Goal: Find specific page/section: Find specific page/section

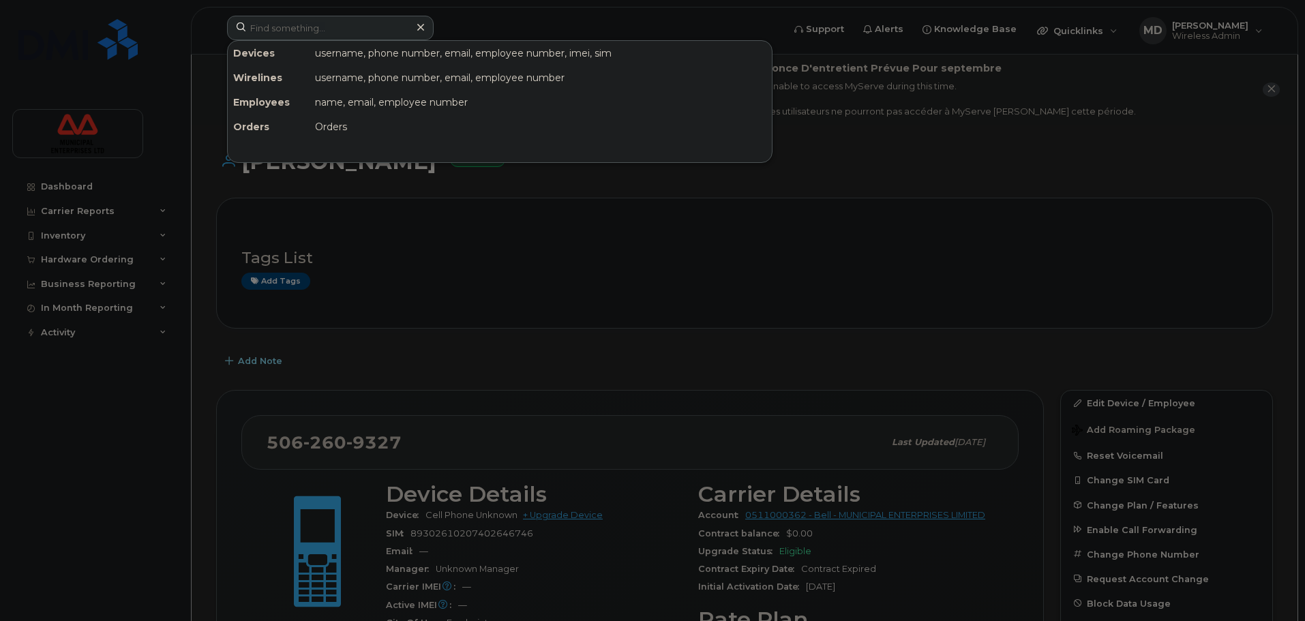
click at [352, 36] on input at bounding box center [330, 28] width 207 height 25
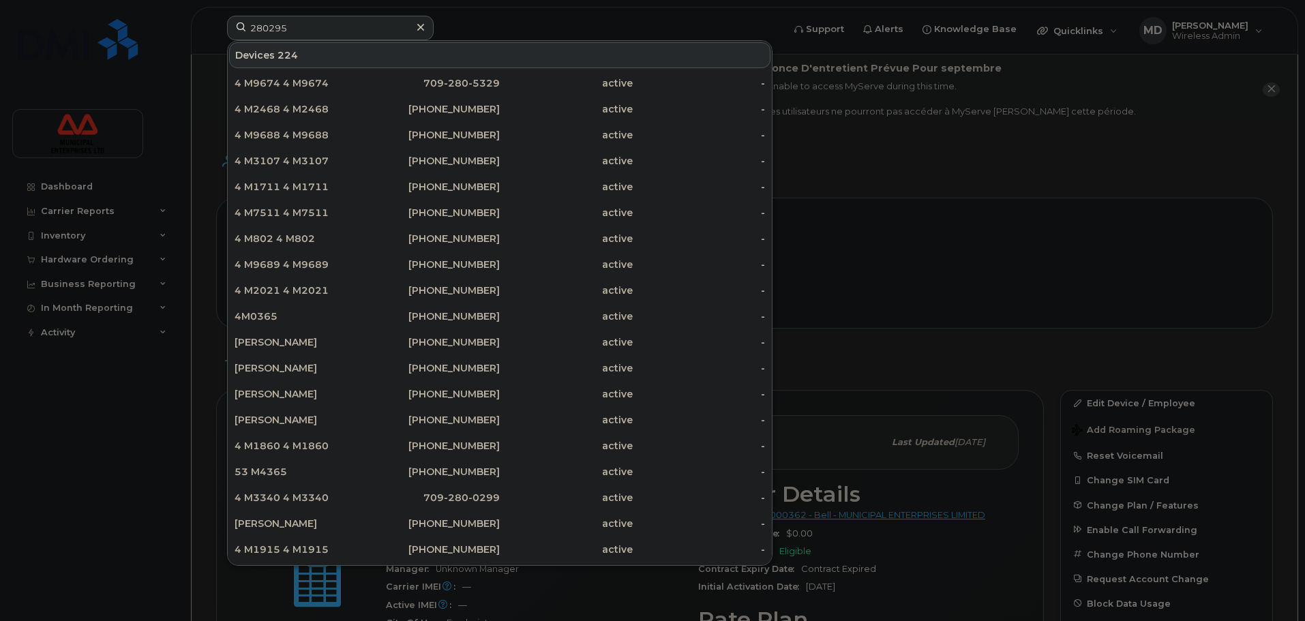
type input "2802954"
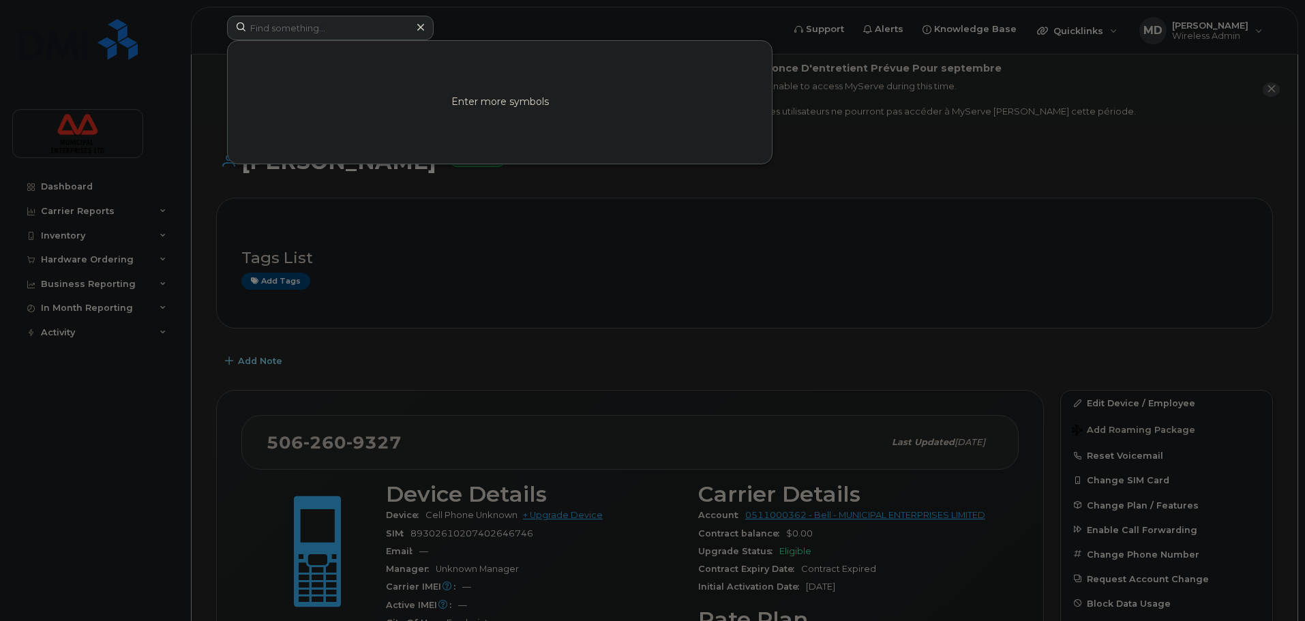
click at [1015, 192] on div at bounding box center [652, 310] width 1305 height 621
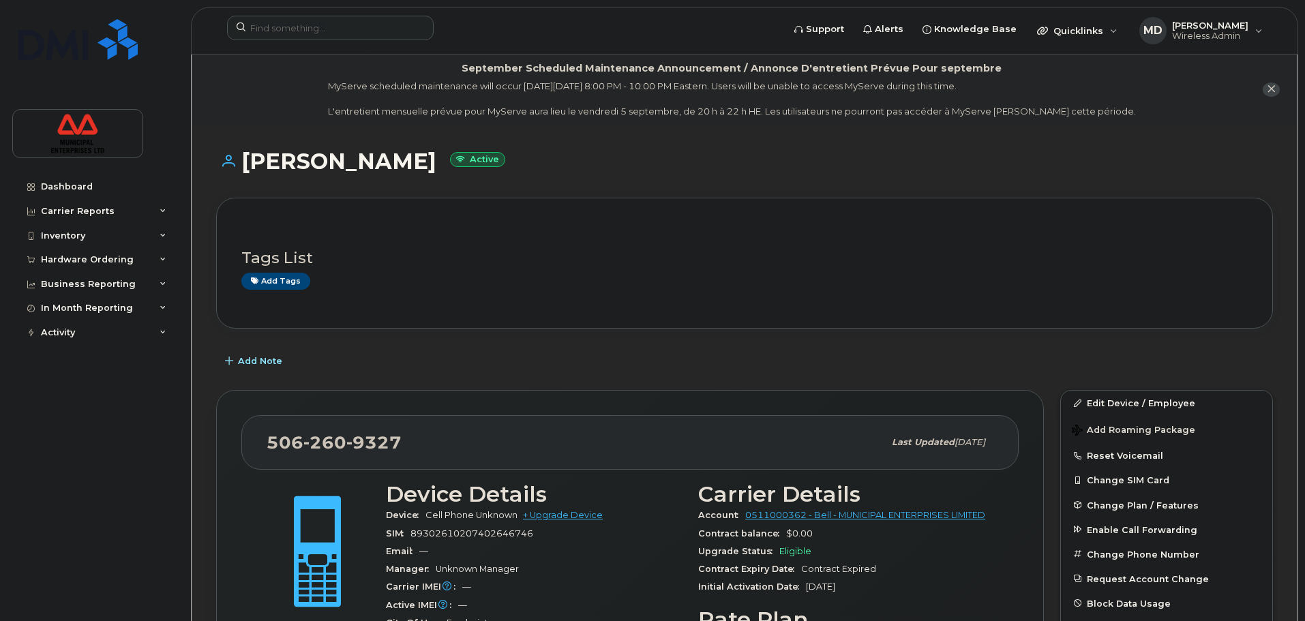
click at [872, 179] on div "[PERSON_NAME] Active" at bounding box center [744, 173] width 1057 height 48
click at [273, 32] on input at bounding box center [330, 28] width 207 height 25
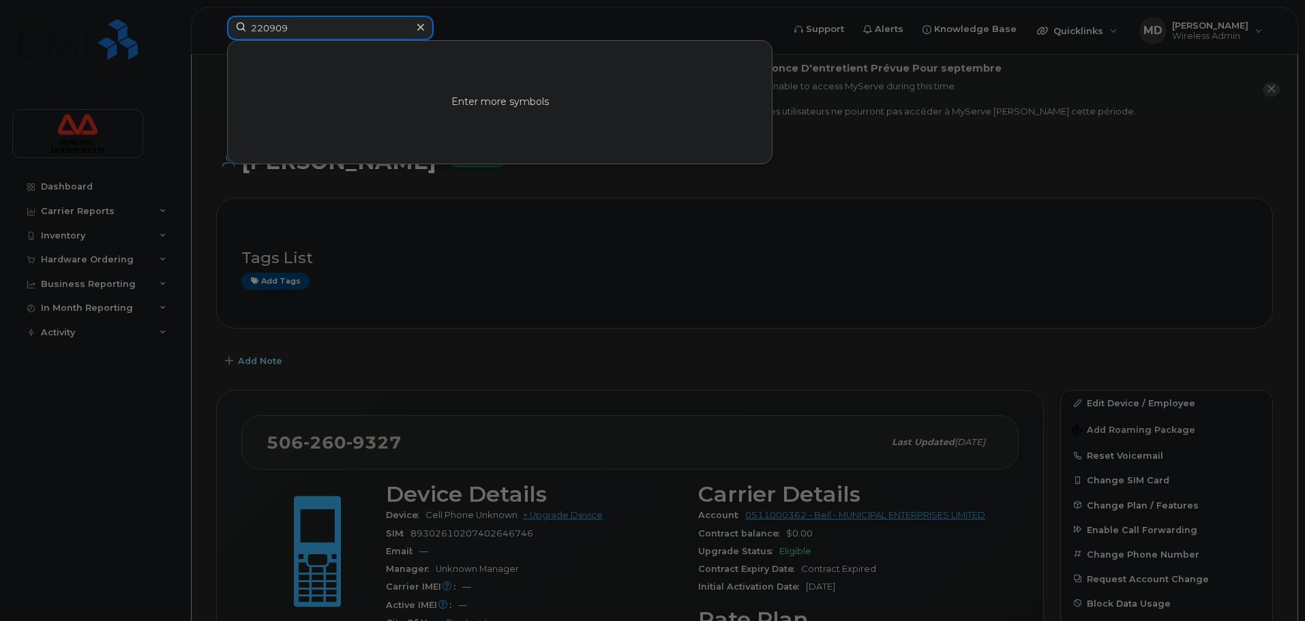
type input "2209096"
click at [895, 158] on div at bounding box center [652, 310] width 1305 height 621
click at [271, 34] on input at bounding box center [330, 28] width 207 height 25
paste input "[PERSON_NAME]"
drag, startPoint x: 278, startPoint y: 24, endPoint x: 132, endPoint y: 25, distance: 146.6
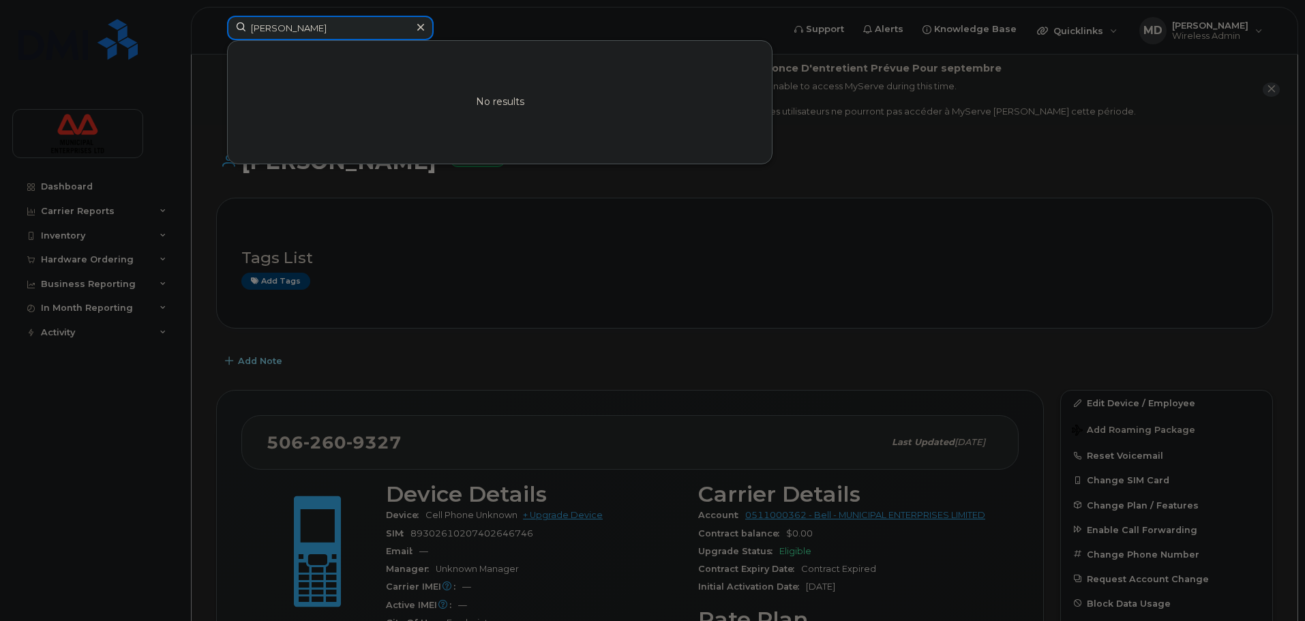
click at [216, 25] on div "Faruq Adeniye No results" at bounding box center [500, 31] width 569 height 30
paste input "7092828642"
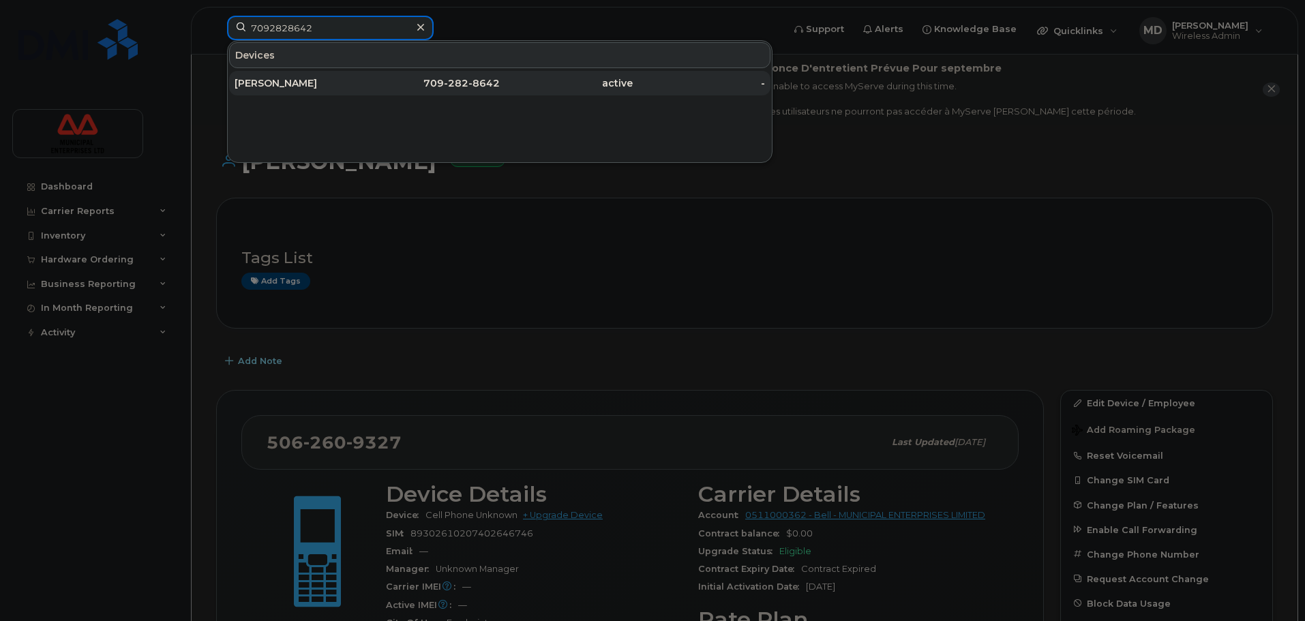
type input "7092828642"
click at [317, 84] on div "[PERSON_NAME]" at bounding box center [301, 83] width 133 height 14
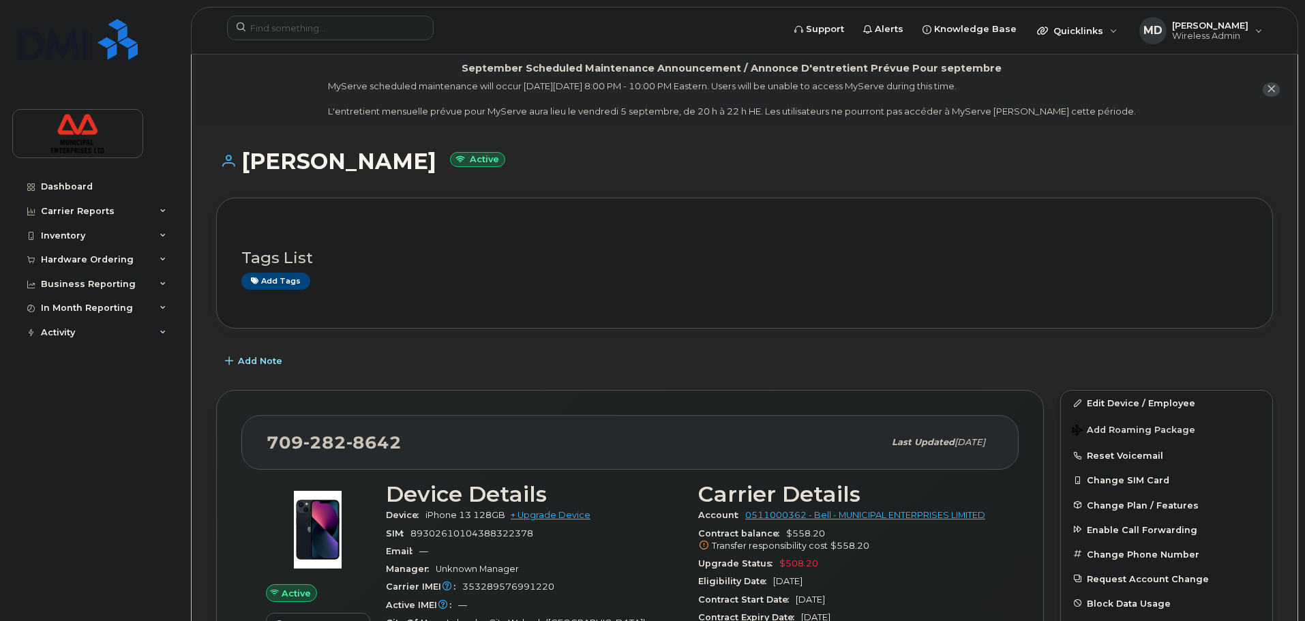
click at [696, 174] on div "Jack Hopkins Active" at bounding box center [744, 173] width 1057 height 48
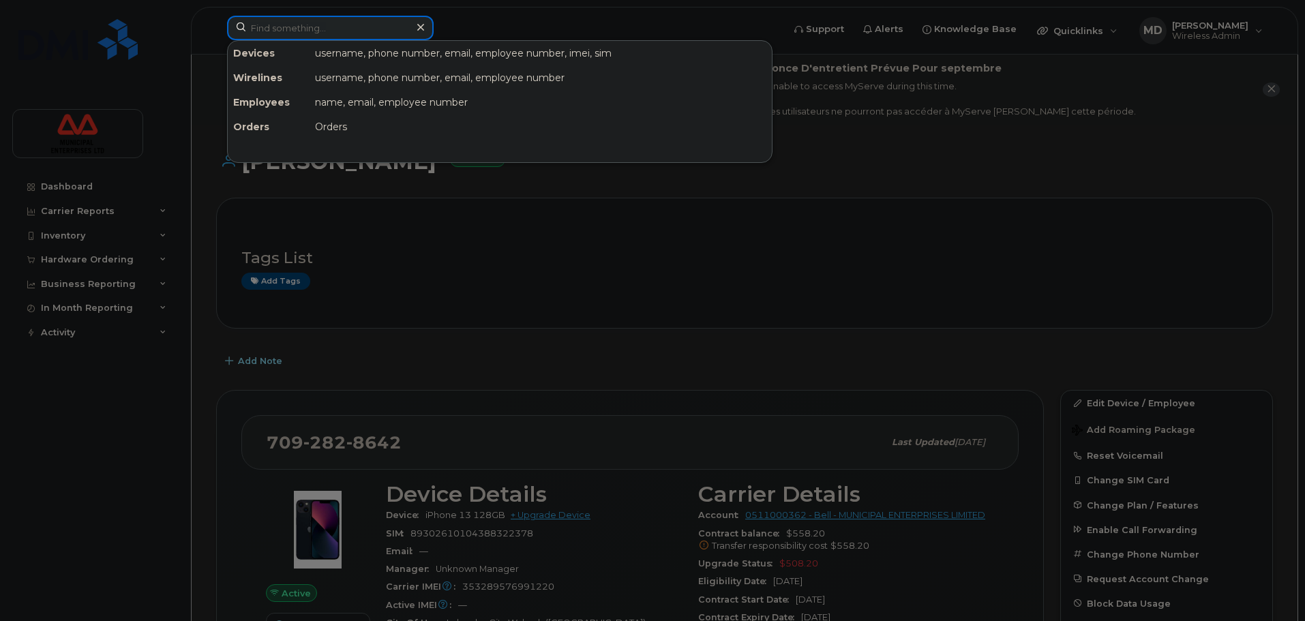
click at [364, 28] on input at bounding box center [330, 28] width 207 height 25
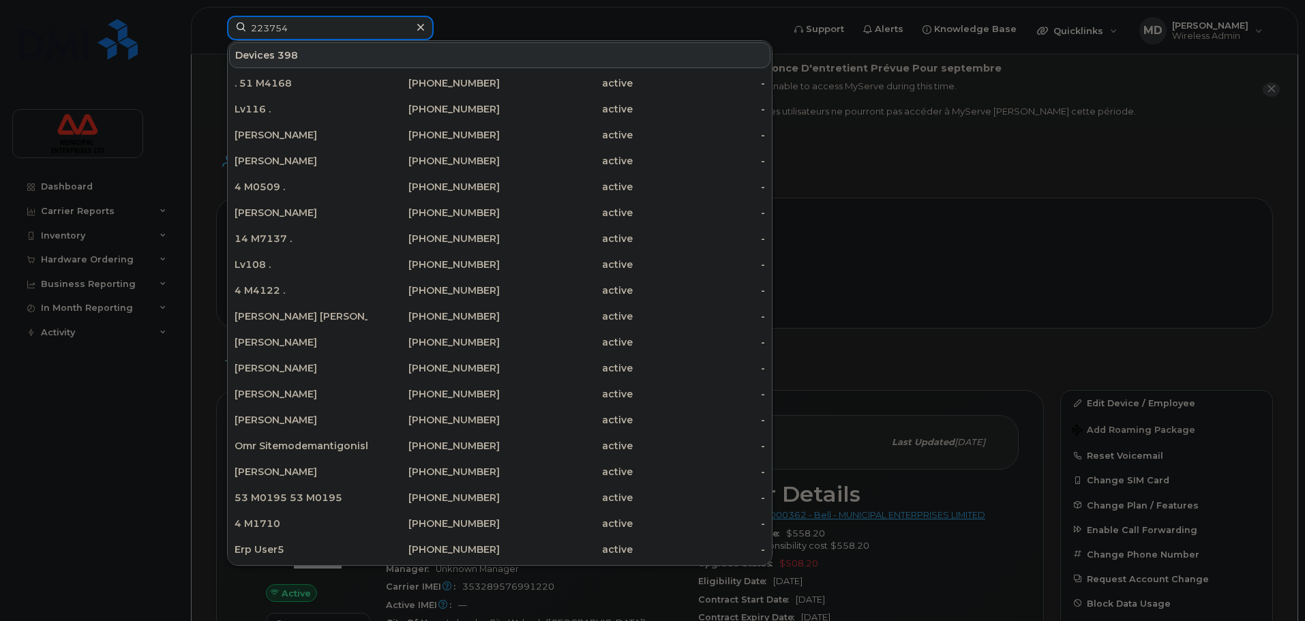
type input "2237547"
